Goal: Information Seeking & Learning: Learn about a topic

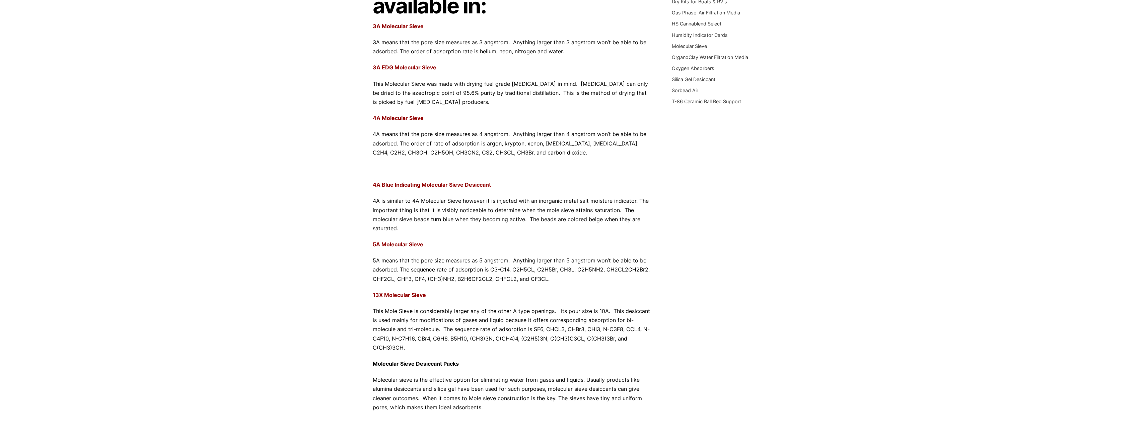
scroll to position [167, 0]
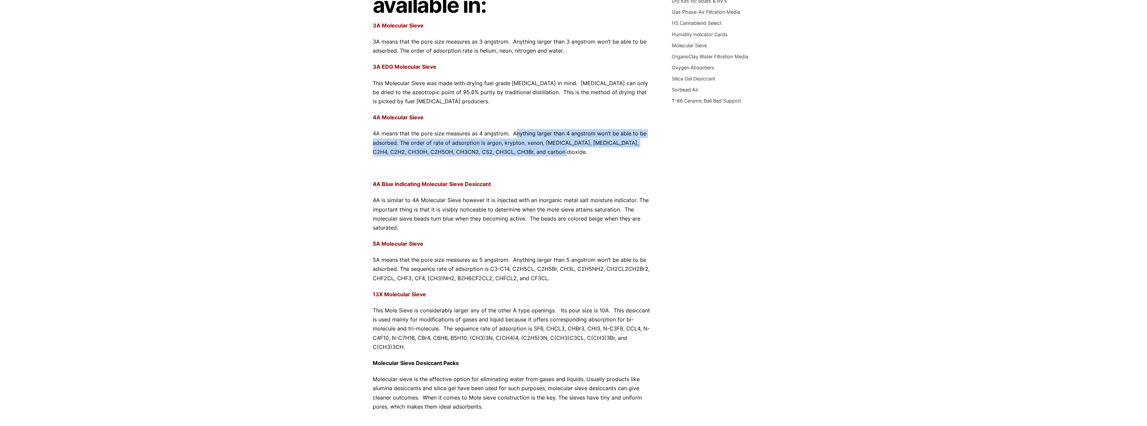
drag, startPoint x: 514, startPoint y: 132, endPoint x: 544, endPoint y: 151, distance: 35.3
click at [544, 151] on p "4A means that the pore size measures as 4 angstrom. Anything larger than 4 angs…" at bounding box center [512, 142] width 279 height 27
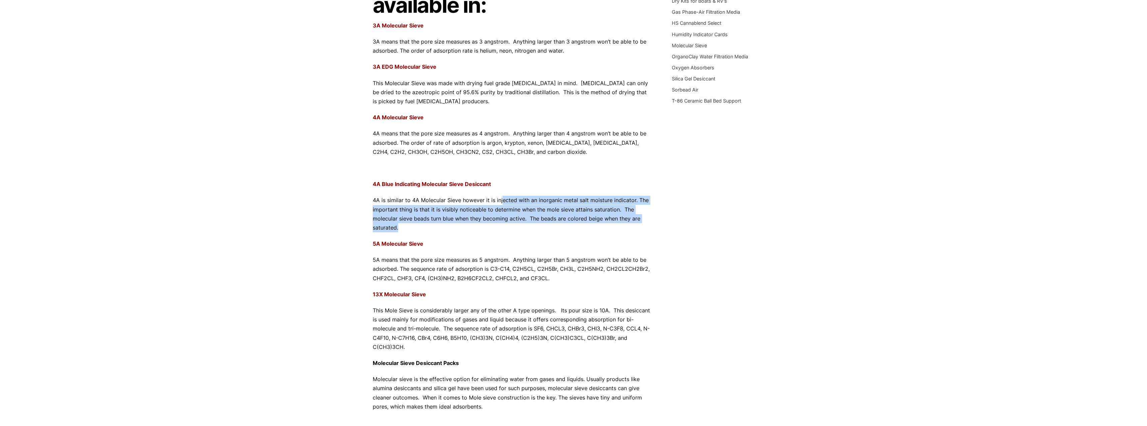
drag, startPoint x: 501, startPoint y: 202, endPoint x: 540, endPoint y: 228, distance: 47.2
click at [540, 228] on p "4A is similar to 4A Molecular Sieve however it is injected with an inorganic me…" at bounding box center [512, 214] width 279 height 37
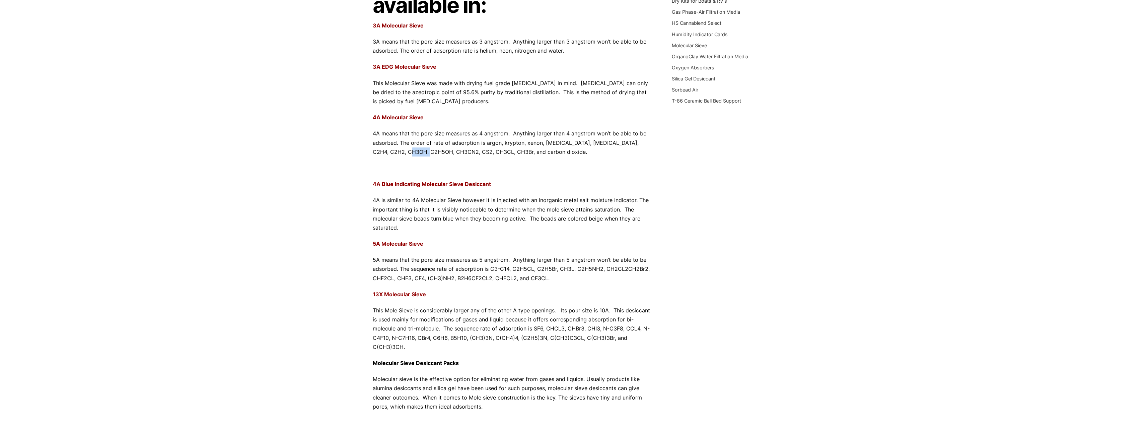
drag, startPoint x: 396, startPoint y: 154, endPoint x: 417, endPoint y: 156, distance: 21.5
click at [417, 156] on p "4A means that the pore size measures as 4 angstrom. Anything larger than 4 angs…" at bounding box center [512, 142] width 279 height 27
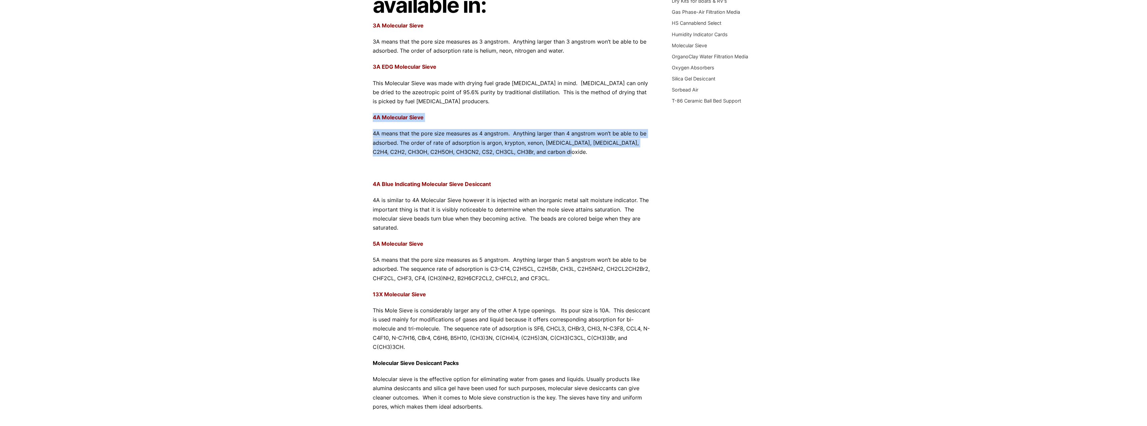
drag, startPoint x: 366, startPoint y: 113, endPoint x: 554, endPoint y: 155, distance: 192.7
click at [554, 155] on div "Our website has detected that you are using an outdated browser that will preve…" at bounding box center [573, 203] width 1147 height 740
click at [554, 155] on p "4A means that the pore size measures as 4 angstrom. Anything larger than 4 angs…" at bounding box center [512, 142] width 279 height 27
drag, startPoint x: 554, startPoint y: 155, endPoint x: 364, endPoint y: 108, distance: 195.4
click at [364, 108] on div "Our website has detected that you are using an outdated browser that will preve…" at bounding box center [573, 203] width 1147 height 740
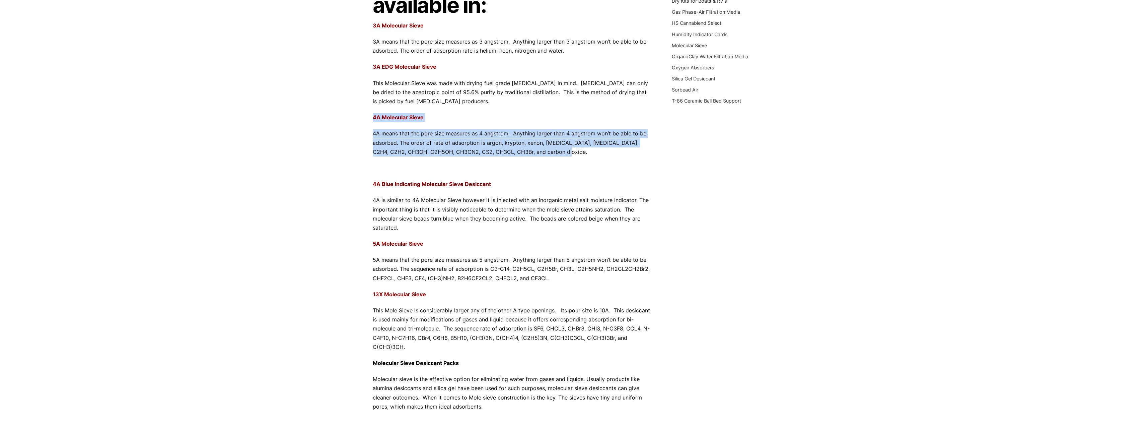
click at [366, 116] on div "Our website has detected that you are using an outdated browser that will preve…" at bounding box center [573, 203] width 1147 height 740
drag, startPoint x: 371, startPoint y: 116, endPoint x: 549, endPoint y: 150, distance: 181.1
click at [549, 150] on div "Our website has detected that you are using an outdated browser that will preve…" at bounding box center [573, 203] width 1147 height 740
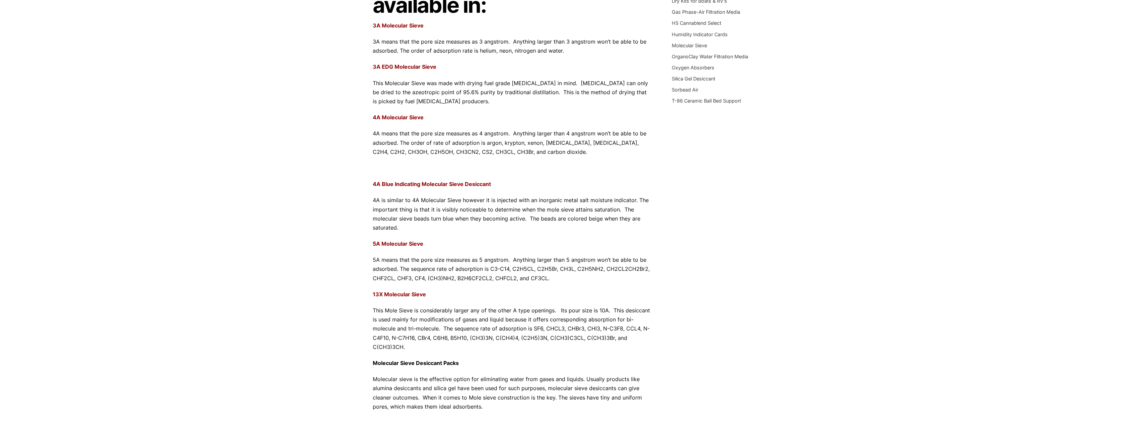
click at [551, 150] on p "4A means that the pore size measures as 4 angstrom. Anything larger than 4 angs…" at bounding box center [512, 142] width 279 height 27
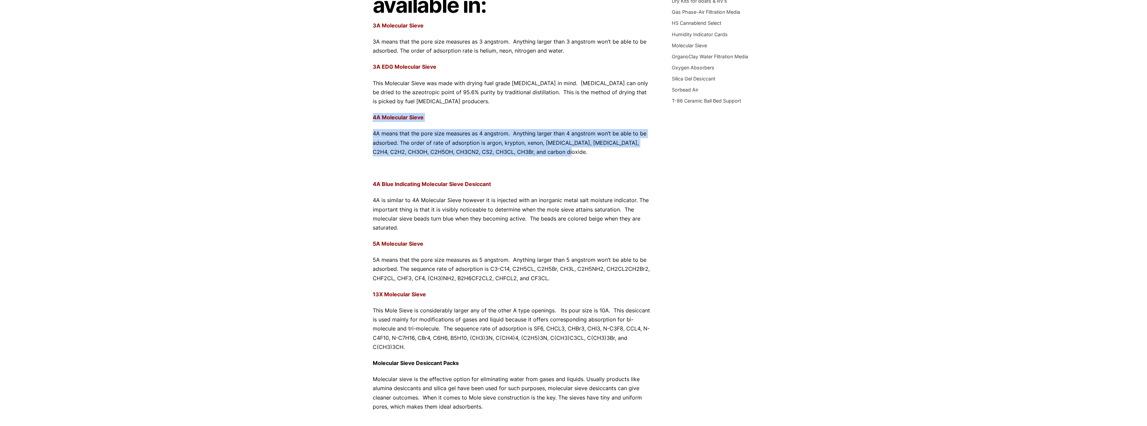
drag, startPoint x: 555, startPoint y: 153, endPoint x: 373, endPoint y: 117, distance: 185.2
click at [373, 117] on div "Molecular Sieves are available in: 3A Molecular Sieve 3A means that the pore si…" at bounding box center [512, 179] width 279 height 463
click at [373, 117] on strong "4A Molecular Sieve" at bounding box center [398, 117] width 51 height 7
